Goal: Navigation & Orientation: Find specific page/section

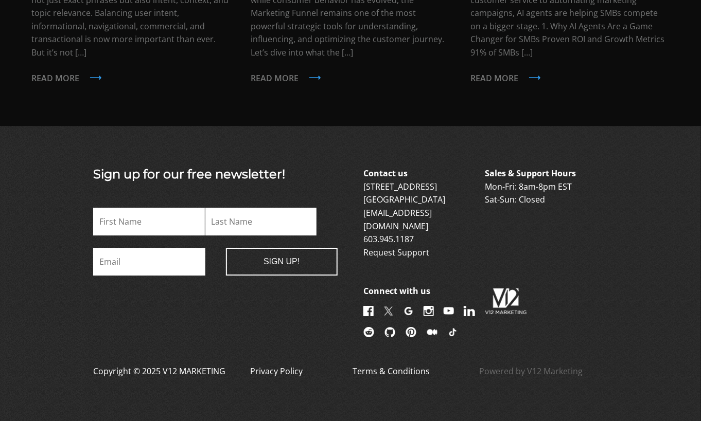
scroll to position [2481, 0]
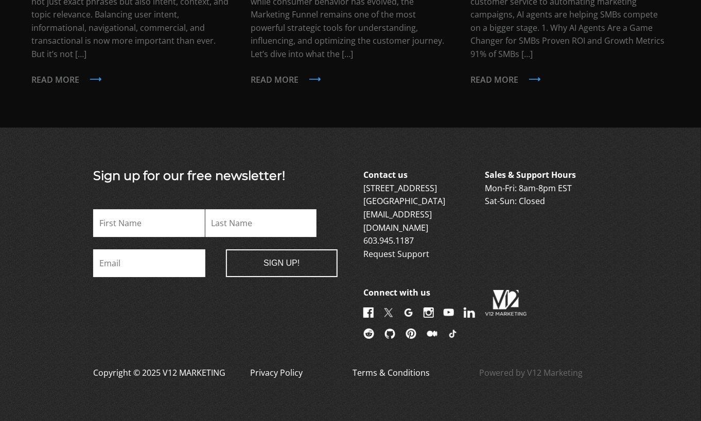
click at [369, 308] on img at bounding box center [368, 313] width 10 height 10
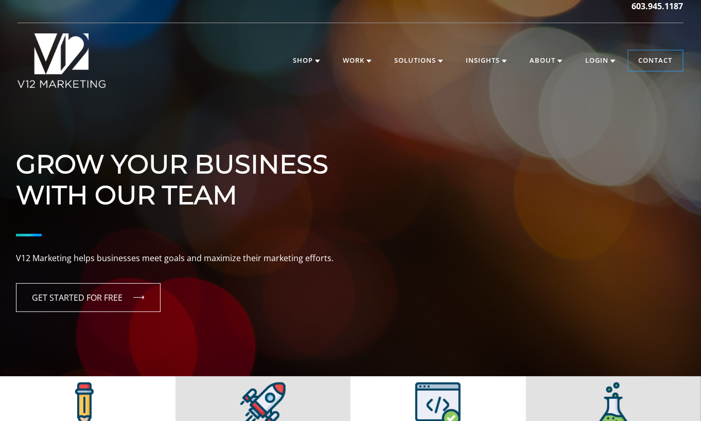
scroll to position [126, 0]
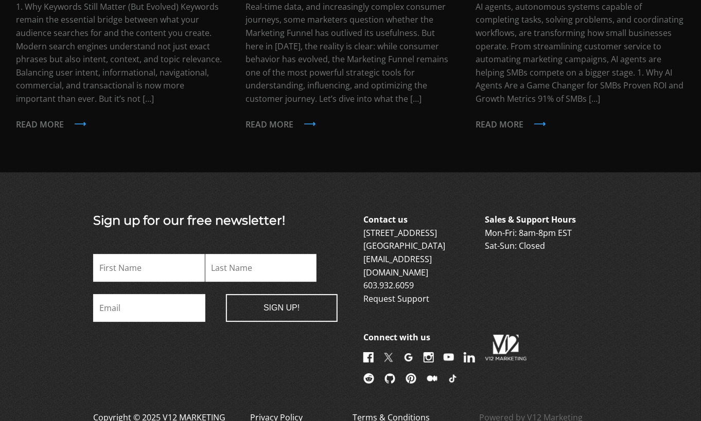
scroll to position [998, 0]
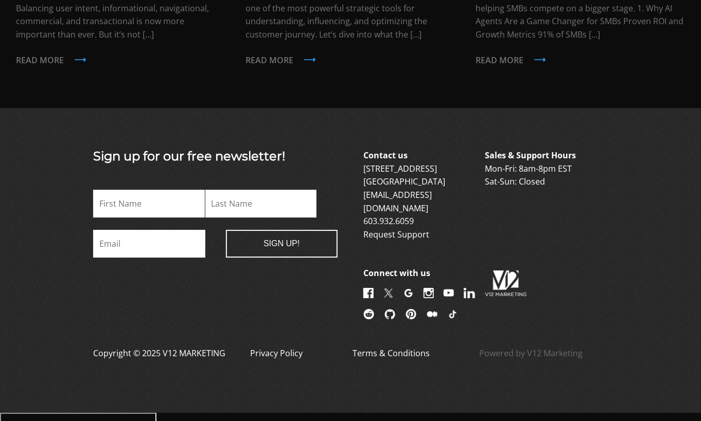
click at [267, 360] on link "Privacy Policy" at bounding box center [276, 359] width 52 height 25
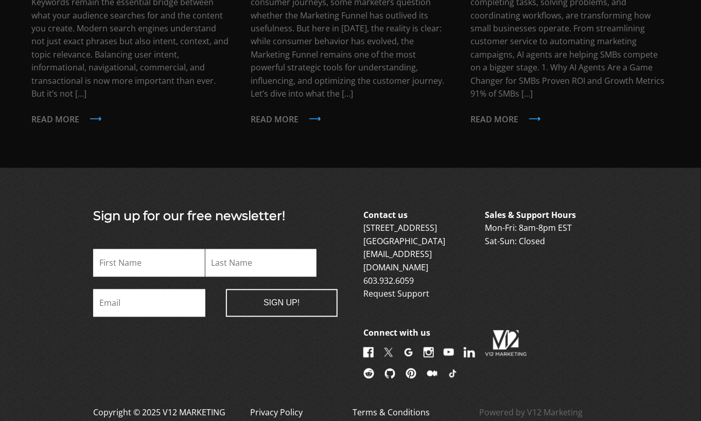
scroll to position [2121, 0]
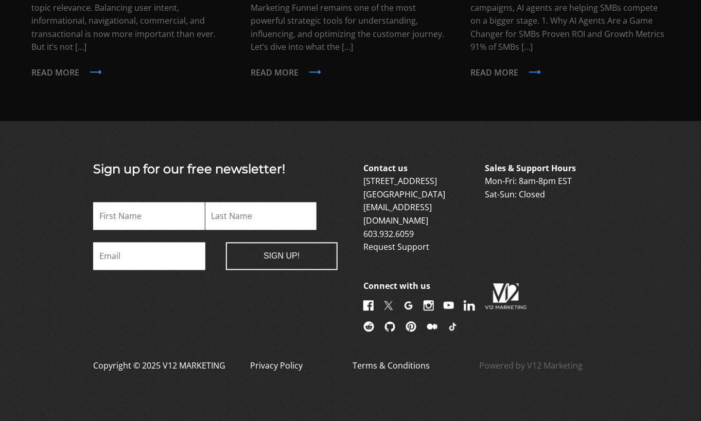
click at [463, 300] on img at bounding box center [468, 305] width 11 height 10
